Goal: Transaction & Acquisition: Book appointment/travel/reservation

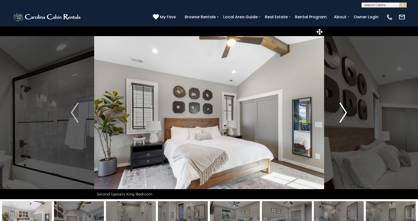
click at [345, 114] on img "Next" at bounding box center [343, 113] width 8 height 20
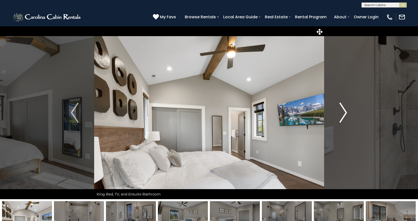
click at [345, 113] on img "Next" at bounding box center [343, 113] width 8 height 20
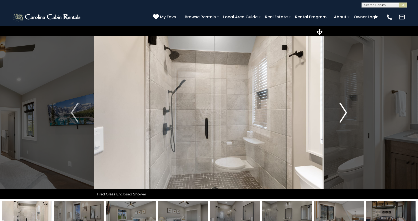
click at [345, 113] on img "Next" at bounding box center [343, 113] width 8 height 20
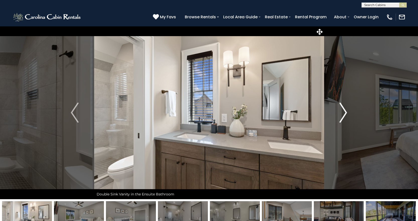
click at [345, 113] on img "Next" at bounding box center [343, 113] width 8 height 20
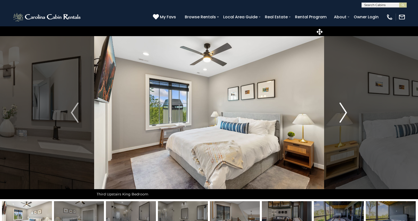
click at [345, 113] on img "Next" at bounding box center [343, 113] width 8 height 20
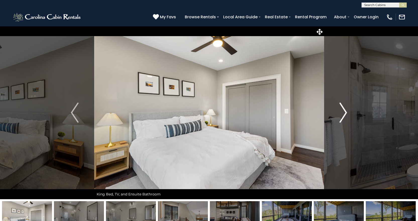
click at [345, 113] on img "Next" at bounding box center [343, 113] width 8 height 20
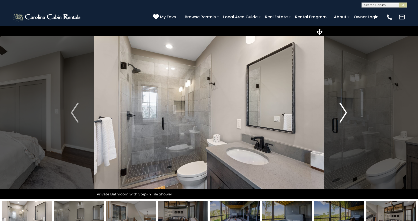
click at [345, 113] on img "Next" at bounding box center [343, 113] width 8 height 20
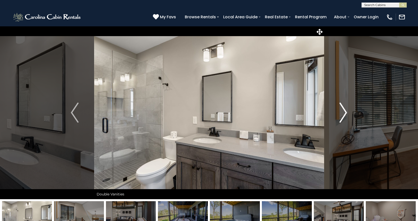
click at [345, 113] on img "Next" at bounding box center [343, 113] width 8 height 20
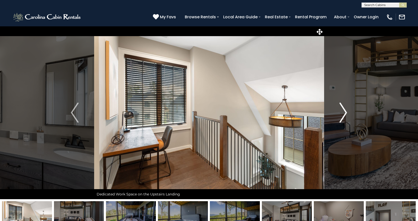
click at [345, 113] on img "Next" at bounding box center [343, 113] width 8 height 20
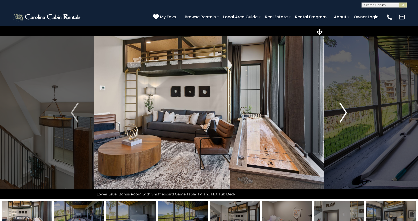
click at [345, 113] on img "Next" at bounding box center [343, 113] width 8 height 20
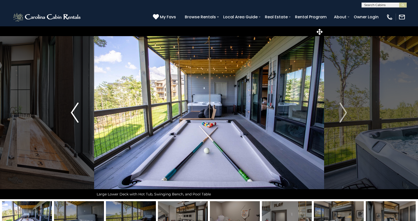
click at [71, 113] on img "Previous" at bounding box center [75, 113] width 8 height 20
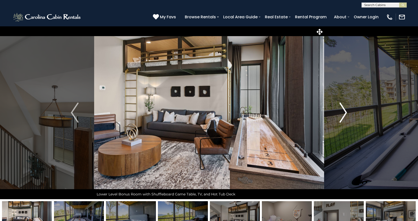
click at [345, 110] on img "Next" at bounding box center [343, 113] width 8 height 20
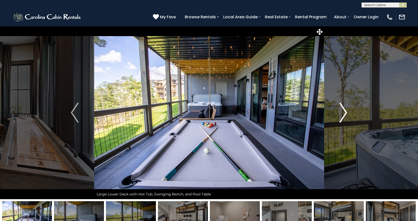
click at [345, 110] on img "Next" at bounding box center [343, 113] width 8 height 20
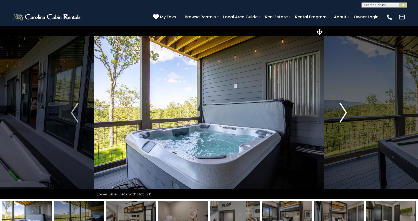
click at [345, 110] on img "Next" at bounding box center [343, 113] width 8 height 20
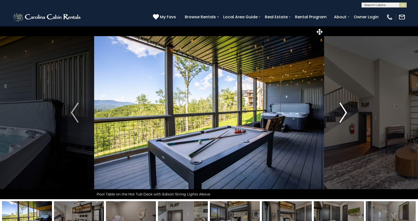
click at [345, 110] on img "Next" at bounding box center [343, 113] width 8 height 20
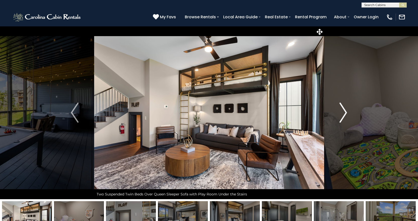
click at [345, 110] on img "Next" at bounding box center [343, 113] width 8 height 20
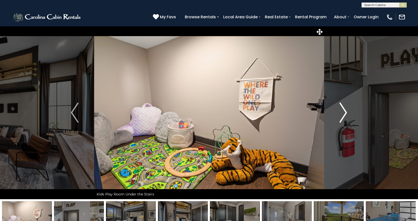
click at [345, 110] on img "Next" at bounding box center [343, 113] width 8 height 20
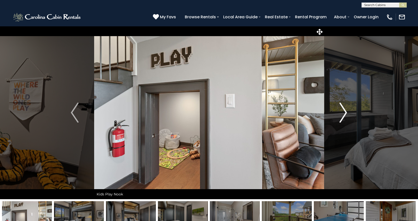
click at [345, 110] on img "Next" at bounding box center [343, 113] width 8 height 20
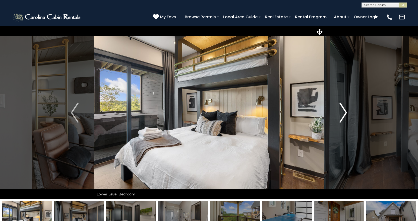
click at [345, 110] on img "Next" at bounding box center [343, 113] width 8 height 20
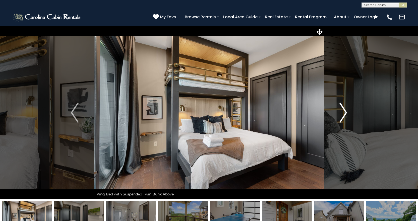
click at [346, 111] on img "Next" at bounding box center [343, 113] width 8 height 20
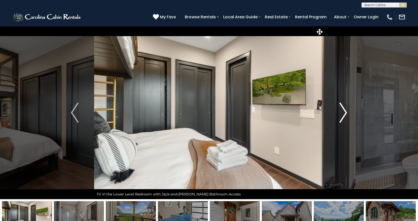
click at [346, 111] on img "Next" at bounding box center [343, 113] width 8 height 20
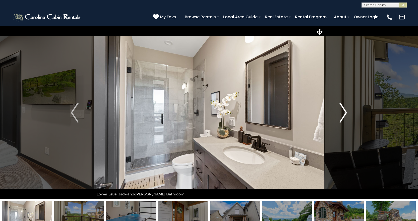
click at [346, 111] on img "Next" at bounding box center [343, 113] width 8 height 20
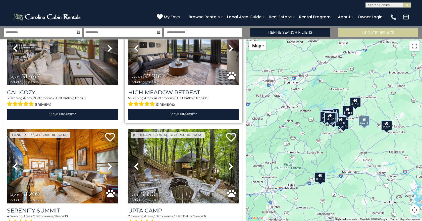
scroll to position [452, 0]
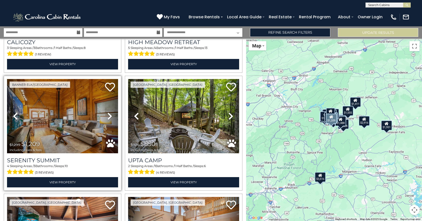
click at [108, 112] on icon at bounding box center [109, 116] width 5 height 8
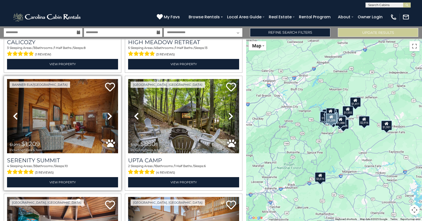
click at [108, 112] on icon at bounding box center [109, 116] width 5 height 8
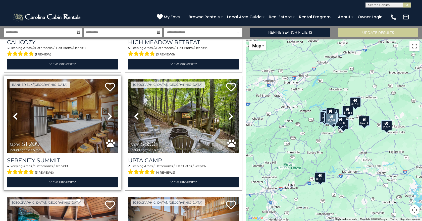
click at [108, 112] on icon at bounding box center [109, 116] width 5 height 8
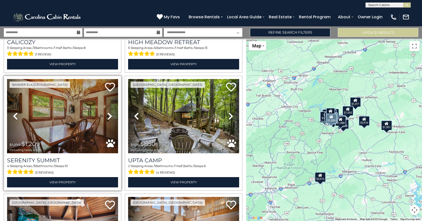
click at [108, 112] on icon at bounding box center [109, 116] width 5 height 8
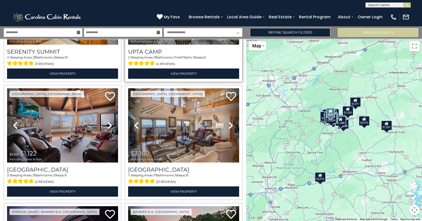
scroll to position [578, 0]
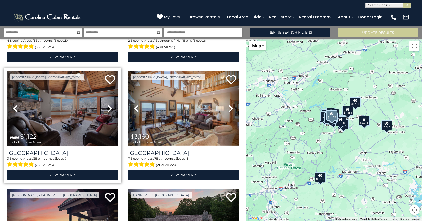
click at [109, 106] on icon at bounding box center [109, 109] width 5 height 8
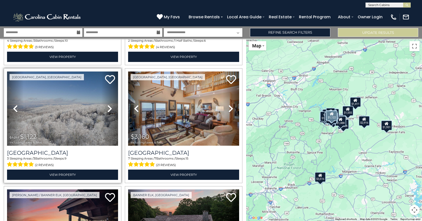
click at [109, 105] on icon at bounding box center [109, 109] width 5 height 8
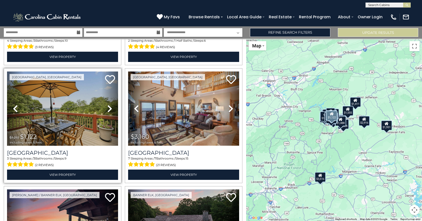
click at [109, 105] on icon at bounding box center [109, 109] width 5 height 8
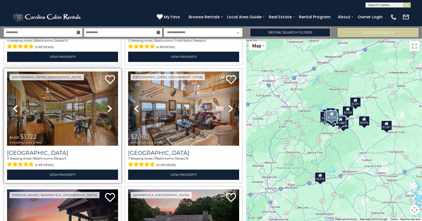
click at [109, 105] on icon at bounding box center [109, 109] width 5 height 8
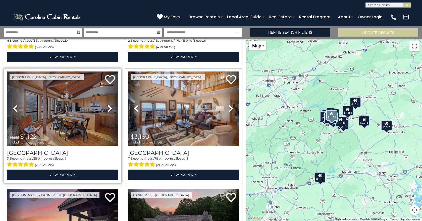
click at [109, 105] on icon at bounding box center [109, 109] width 5 height 8
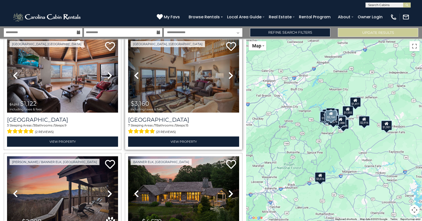
scroll to position [603, 0]
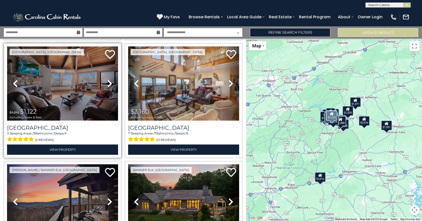
click at [67, 79] on img at bounding box center [62, 83] width 111 height 74
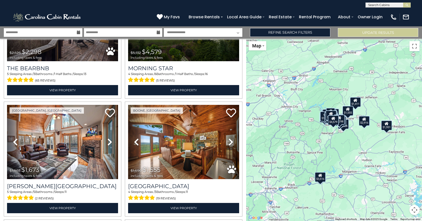
scroll to position [804, 0]
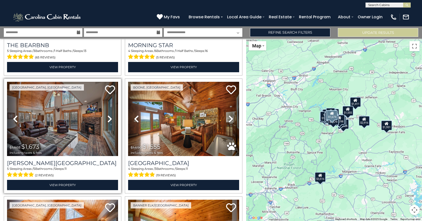
click at [109, 115] on icon at bounding box center [109, 119] width 5 height 8
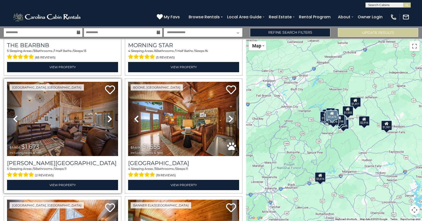
click at [109, 115] on icon at bounding box center [109, 119] width 5 height 8
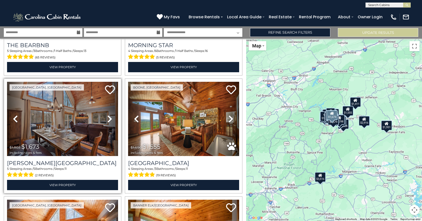
click at [109, 115] on icon at bounding box center [109, 119] width 5 height 8
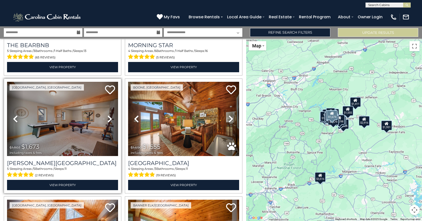
click at [109, 115] on icon at bounding box center [109, 119] width 5 height 8
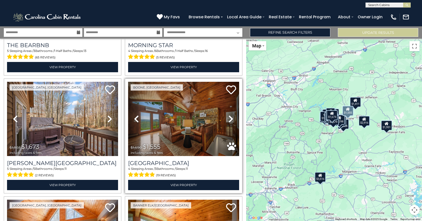
click at [228, 115] on icon at bounding box center [230, 119] width 5 height 8
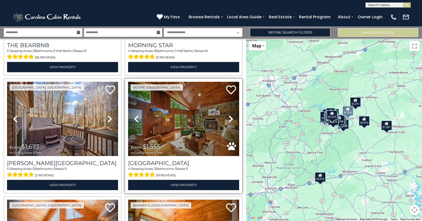
click at [228, 115] on icon at bounding box center [230, 119] width 5 height 8
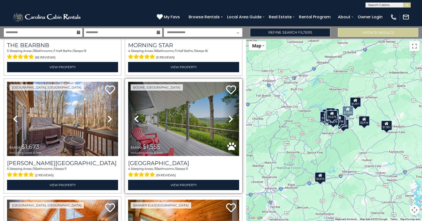
click at [184, 116] on img at bounding box center [183, 119] width 111 height 74
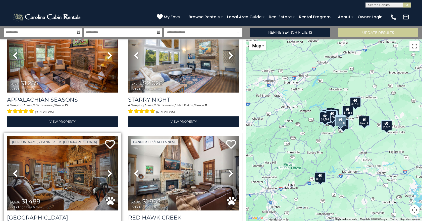
scroll to position [1130, 0]
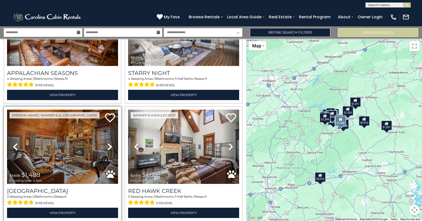
click at [110, 143] on icon at bounding box center [109, 147] width 5 height 8
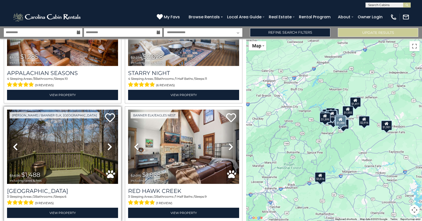
click at [110, 143] on icon at bounding box center [109, 147] width 5 height 8
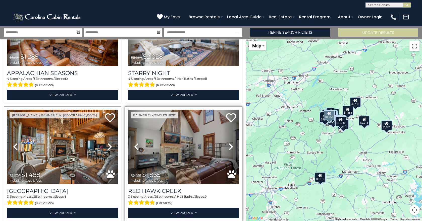
click at [229, 143] on icon at bounding box center [230, 147] width 5 height 8
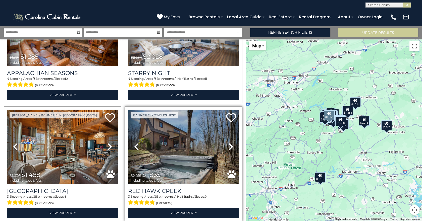
click at [229, 143] on icon at bounding box center [230, 147] width 5 height 8
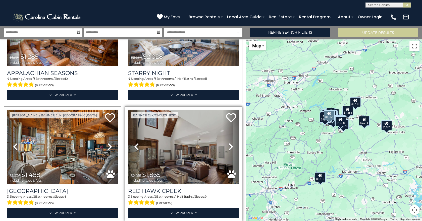
click at [229, 143] on icon at bounding box center [230, 147] width 5 height 8
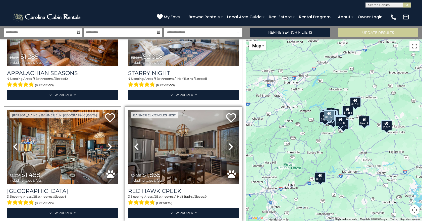
click at [229, 143] on icon at bounding box center [230, 147] width 5 height 8
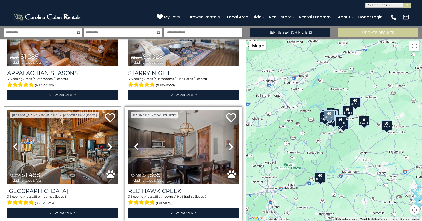
click at [229, 143] on icon at bounding box center [230, 147] width 5 height 8
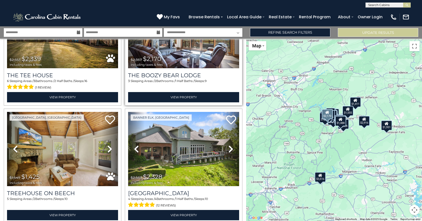
scroll to position [1381, 0]
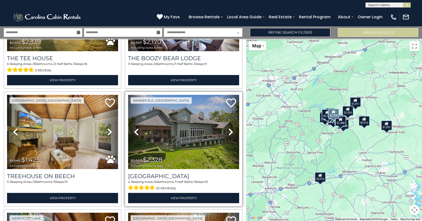
click at [228, 128] on icon at bounding box center [230, 132] width 5 height 8
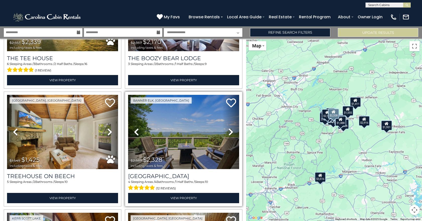
click at [228, 128] on icon at bounding box center [230, 132] width 5 height 8
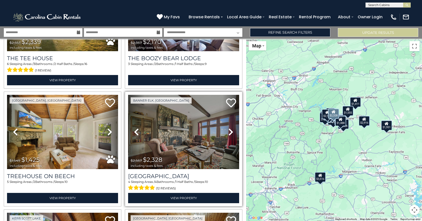
click at [228, 128] on icon at bounding box center [230, 132] width 5 height 8
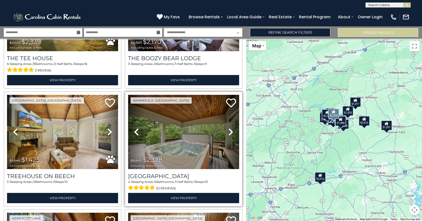
click at [228, 128] on icon at bounding box center [230, 132] width 5 height 8
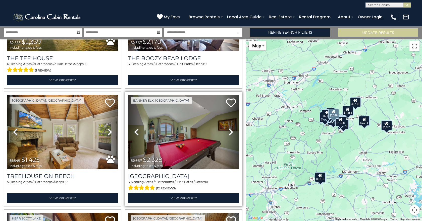
click at [228, 128] on icon at bounding box center [230, 132] width 5 height 8
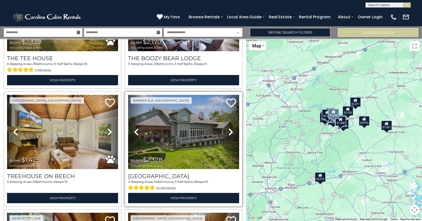
click at [228, 128] on icon at bounding box center [230, 132] width 5 height 8
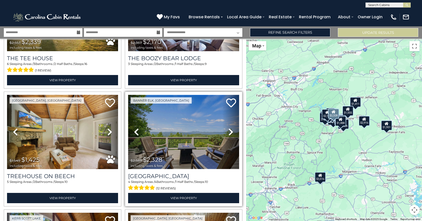
click at [186, 123] on img at bounding box center [183, 132] width 111 height 74
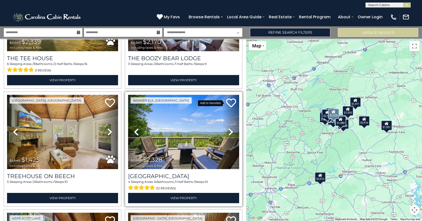
click at [227, 98] on icon at bounding box center [231, 103] width 10 height 10
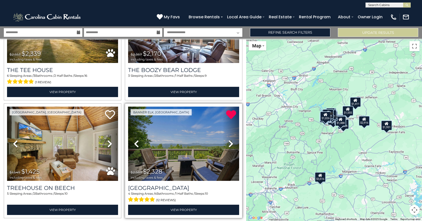
scroll to position [1345, 0]
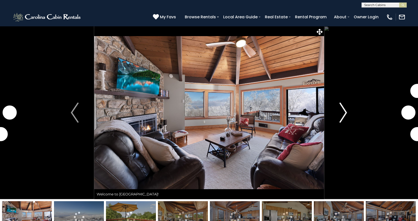
click at [347, 110] on img "Next" at bounding box center [343, 113] width 8 height 20
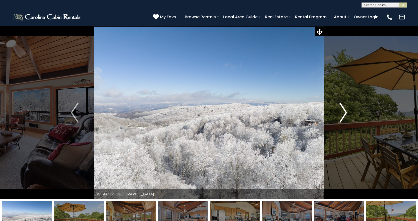
click at [345, 112] on img "Next" at bounding box center [343, 113] width 8 height 20
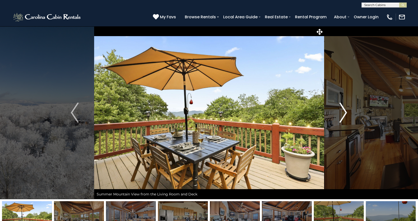
click at [345, 112] on img "Next" at bounding box center [343, 113] width 8 height 20
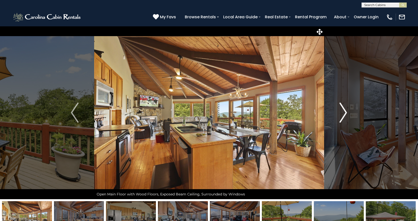
click at [345, 112] on img "Next" at bounding box center [343, 113] width 8 height 20
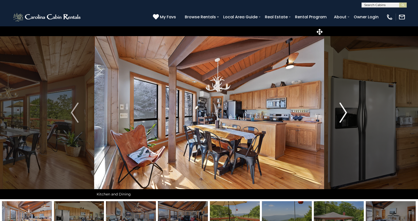
click at [345, 112] on img "Next" at bounding box center [343, 113] width 8 height 20
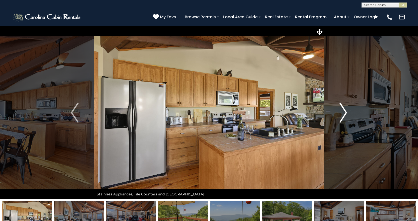
click at [345, 112] on img "Next" at bounding box center [343, 113] width 8 height 20
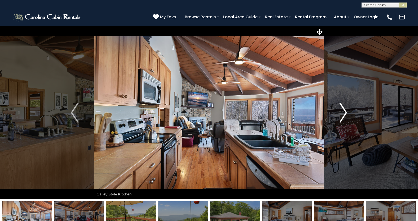
click at [345, 112] on img "Next" at bounding box center [343, 113] width 8 height 20
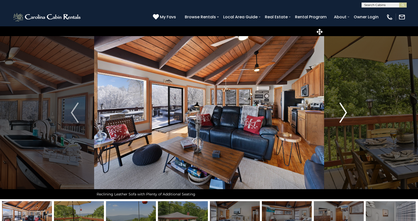
click at [345, 112] on img "Next" at bounding box center [343, 113] width 8 height 20
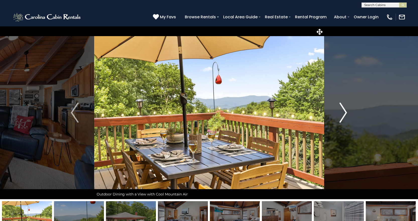
click at [345, 112] on img "Next" at bounding box center [343, 113] width 8 height 20
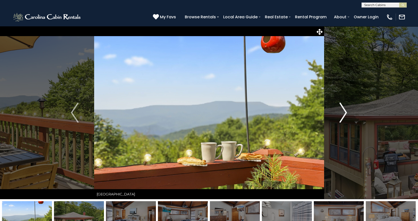
click at [345, 112] on img "Next" at bounding box center [343, 113] width 8 height 20
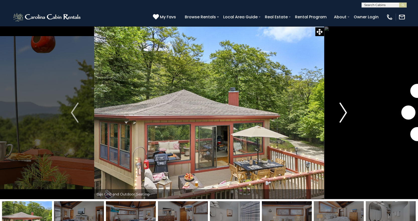
click at [345, 112] on img "Next" at bounding box center [343, 113] width 8 height 20
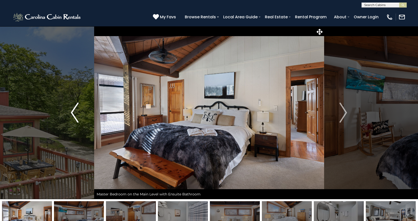
click at [73, 112] on img "Previous" at bounding box center [75, 113] width 8 height 20
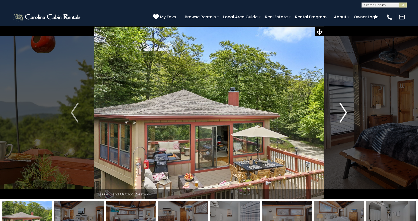
click at [343, 113] on img "Next" at bounding box center [343, 113] width 8 height 20
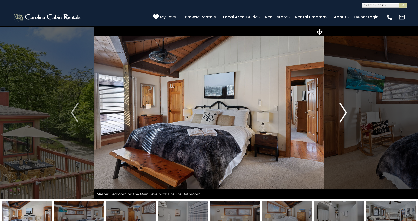
click at [343, 113] on img "Next" at bounding box center [343, 113] width 8 height 20
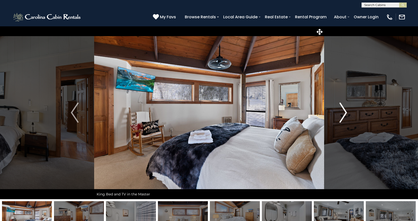
click at [343, 113] on img "Next" at bounding box center [343, 113] width 8 height 20
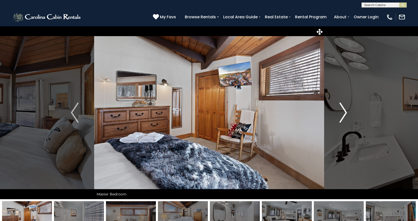
click at [343, 113] on img "Next" at bounding box center [343, 113] width 8 height 20
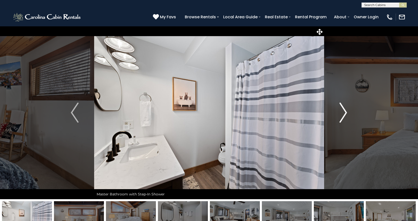
click at [343, 113] on img "Next" at bounding box center [343, 113] width 8 height 20
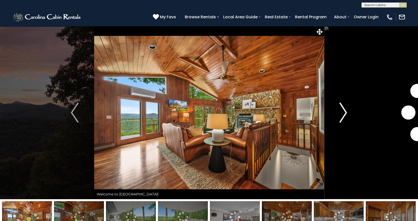
click at [344, 112] on img "Next" at bounding box center [343, 113] width 8 height 20
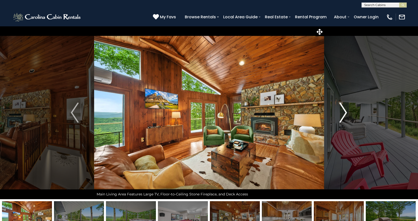
click at [344, 112] on img "Next" at bounding box center [343, 113] width 8 height 20
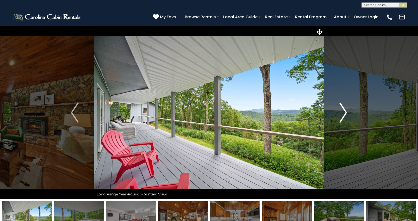
click at [344, 112] on img "Next" at bounding box center [343, 113] width 8 height 20
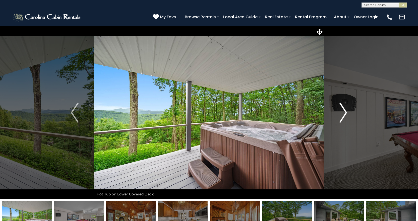
click at [344, 112] on img "Next" at bounding box center [343, 113] width 8 height 20
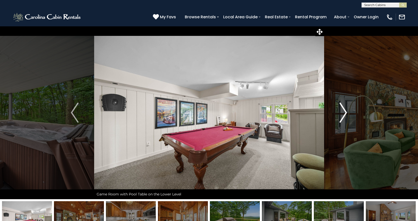
click at [344, 112] on img "Next" at bounding box center [343, 113] width 8 height 20
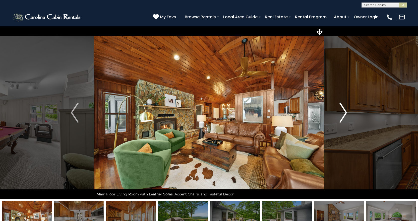
click at [344, 112] on img "Next" at bounding box center [343, 113] width 8 height 20
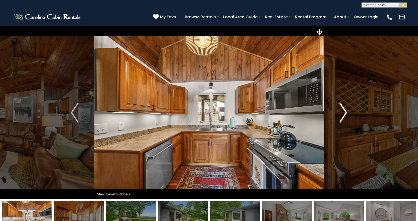
click at [344, 112] on img "Next" at bounding box center [343, 113] width 8 height 20
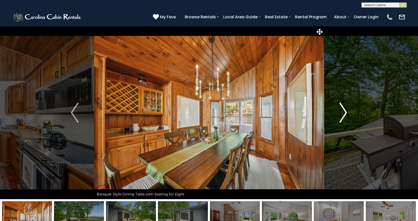
click at [344, 112] on img "Next" at bounding box center [343, 113] width 8 height 20
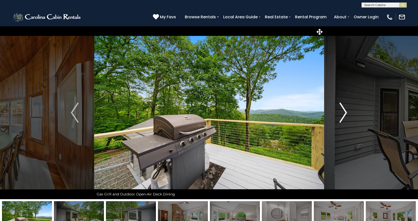
click at [344, 112] on img "Next" at bounding box center [343, 113] width 8 height 20
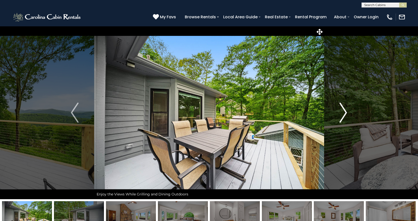
click at [344, 112] on img "Next" at bounding box center [343, 113] width 8 height 20
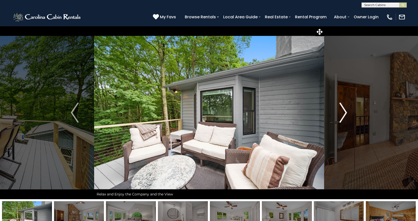
click at [344, 112] on img "Next" at bounding box center [343, 113] width 8 height 20
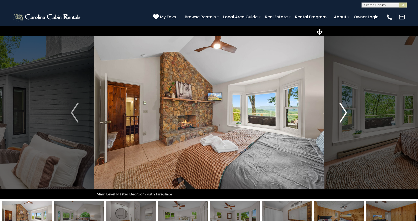
click at [344, 112] on img "Next" at bounding box center [343, 113] width 8 height 20
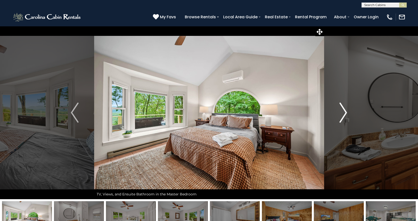
click at [344, 112] on img "Next" at bounding box center [343, 113] width 8 height 20
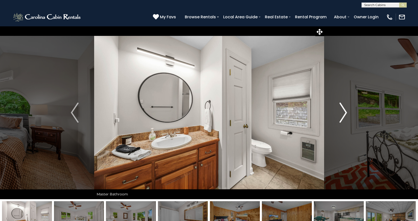
click at [344, 112] on img "Next" at bounding box center [343, 113] width 8 height 20
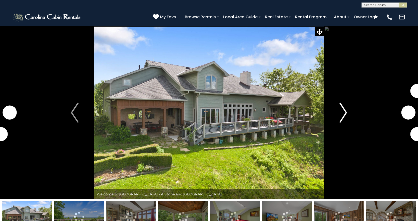
click at [344, 110] on img "Next" at bounding box center [343, 113] width 8 height 20
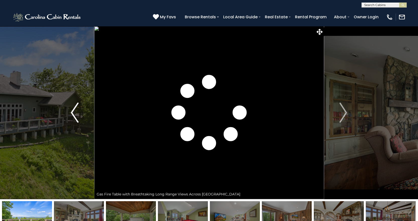
click at [75, 112] on img "Previous" at bounding box center [75, 113] width 8 height 20
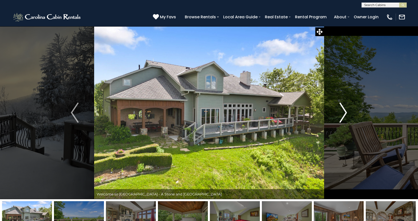
click at [345, 110] on img "Next" at bounding box center [343, 113] width 8 height 20
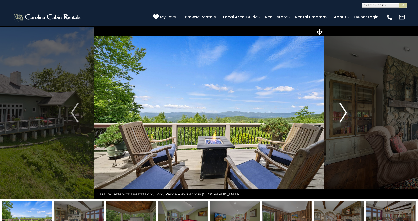
click at [345, 110] on img "Next" at bounding box center [343, 113] width 8 height 20
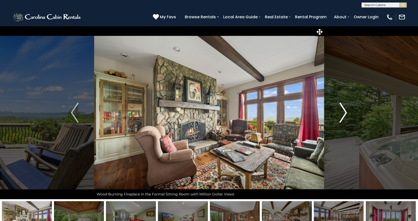
click at [345, 110] on img "Next" at bounding box center [343, 113] width 8 height 20
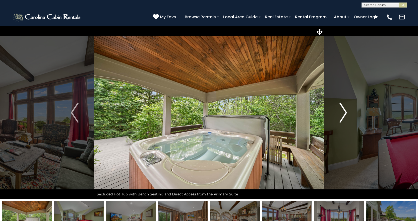
click at [345, 110] on img "Next" at bounding box center [343, 113] width 8 height 20
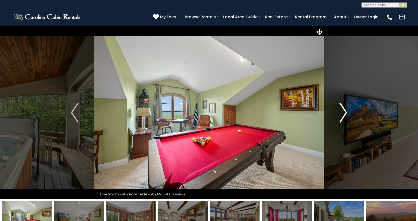
click at [345, 110] on img "Next" at bounding box center [343, 113] width 8 height 20
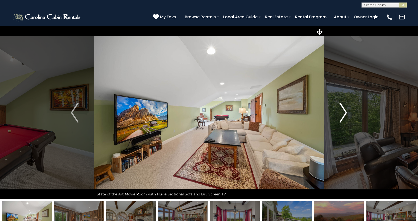
click at [345, 110] on img "Next" at bounding box center [343, 113] width 8 height 20
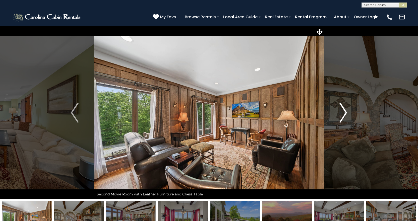
click at [345, 110] on img "Next" at bounding box center [343, 113] width 8 height 20
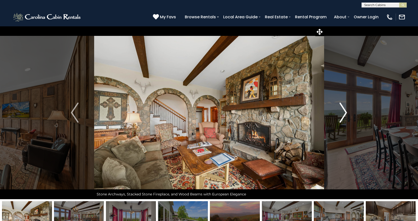
click at [345, 110] on img "Next" at bounding box center [343, 113] width 8 height 20
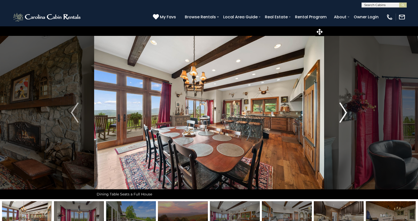
click at [345, 110] on img "Next" at bounding box center [343, 113] width 8 height 20
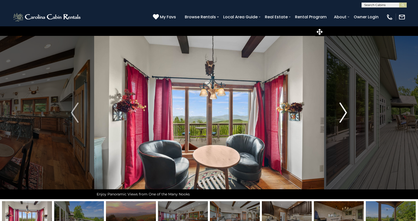
click at [345, 110] on img "Next" at bounding box center [343, 113] width 8 height 20
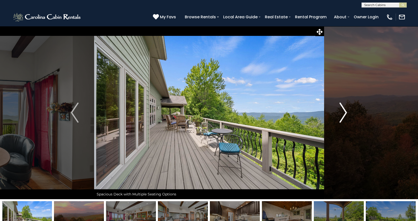
click at [345, 110] on img "Next" at bounding box center [343, 113] width 8 height 20
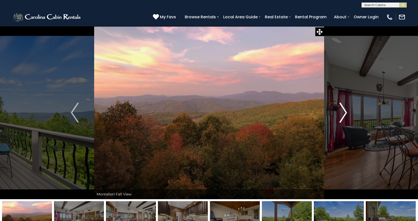
click at [345, 110] on img "Next" at bounding box center [343, 113] width 8 height 20
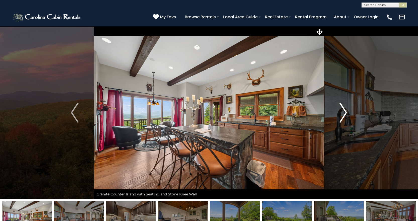
click at [345, 110] on img "Next" at bounding box center [343, 113] width 8 height 20
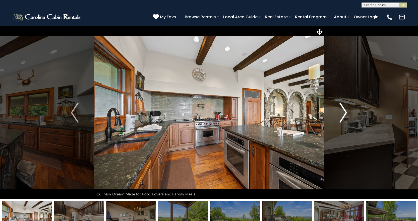
click at [345, 110] on img "Next" at bounding box center [343, 113] width 8 height 20
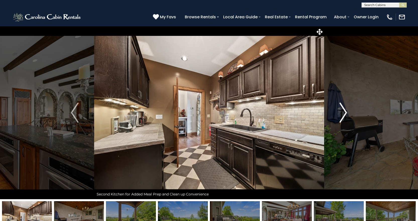
click at [345, 110] on img "Next" at bounding box center [343, 113] width 8 height 20
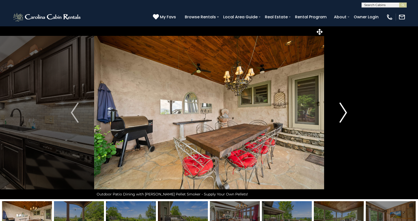
click at [345, 110] on img "Next" at bounding box center [343, 113] width 8 height 20
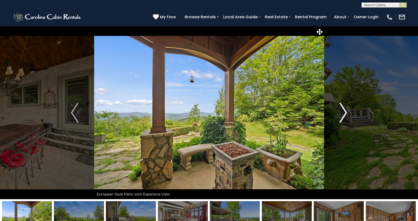
click at [345, 110] on img "Next" at bounding box center [343, 113] width 8 height 20
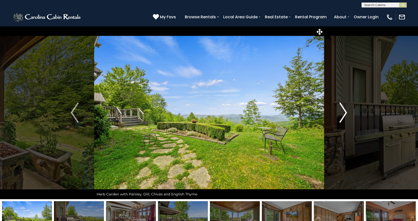
click at [345, 110] on img "Next" at bounding box center [343, 113] width 8 height 20
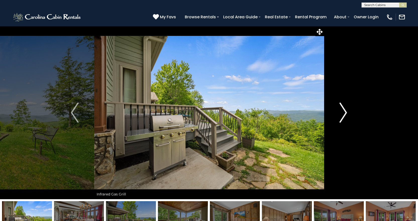
click at [345, 110] on img "Next" at bounding box center [343, 113] width 8 height 20
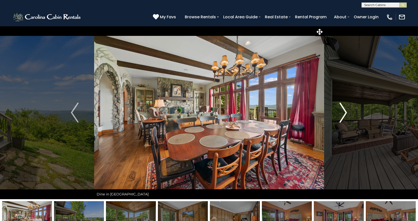
click at [345, 110] on img "Next" at bounding box center [343, 113] width 8 height 20
